Goal: Information Seeking & Learning: Understand process/instructions

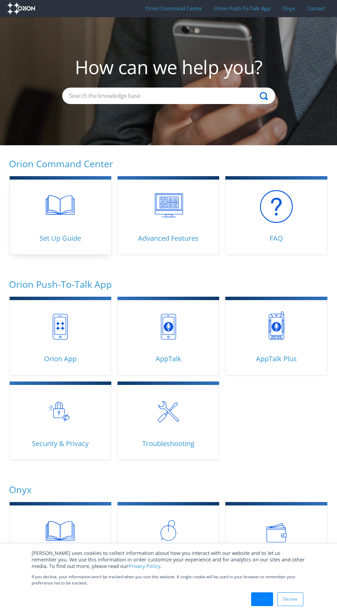
click at [60, 216] on link "Set Up Guide 22 articles" at bounding box center [61, 216] width 102 height 78
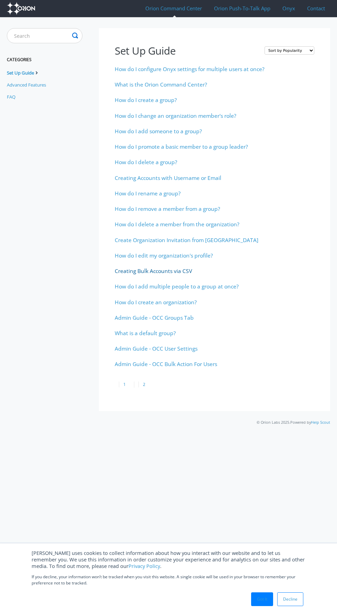
click at [153, 271] on span "Creating Bulk Accounts via CSV" at bounding box center [153, 271] width 77 height 8
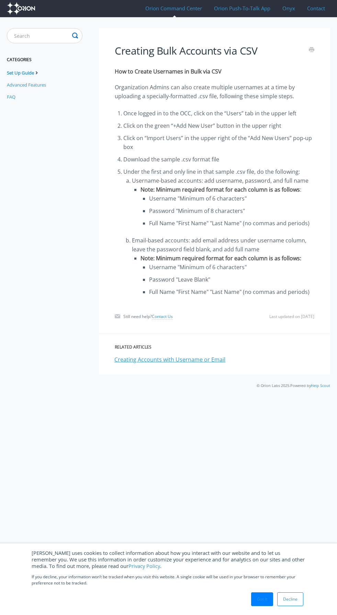
click at [170, 359] on span "Creating Accounts with Username or Email" at bounding box center [169, 360] width 111 height 8
